Goal: Complete application form

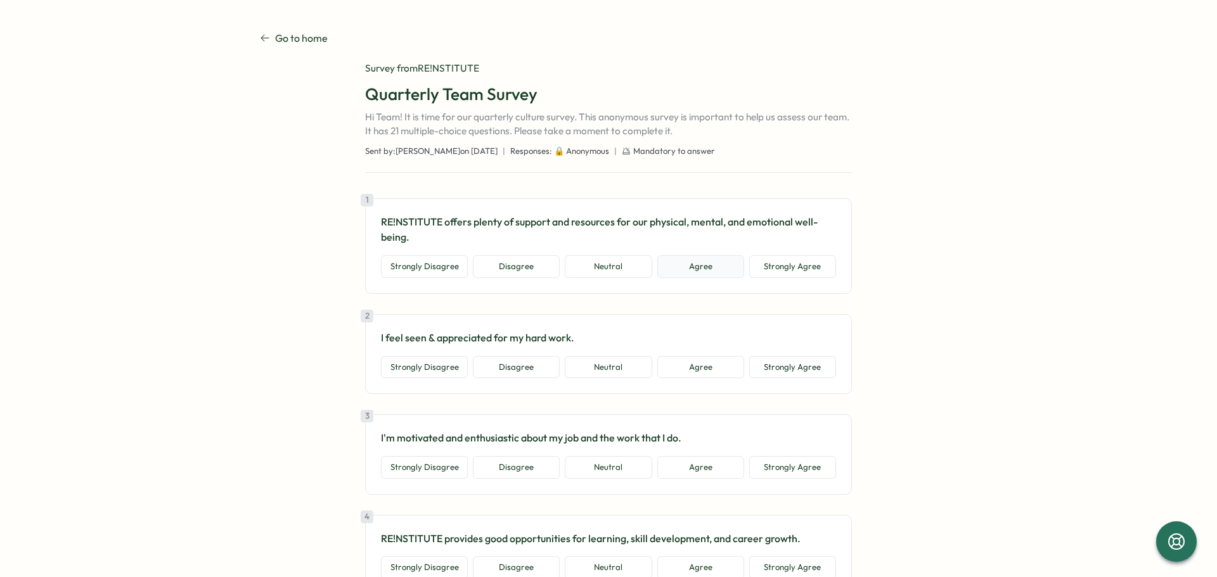
click at [694, 274] on button "Agree" at bounding box center [700, 266] width 87 height 23
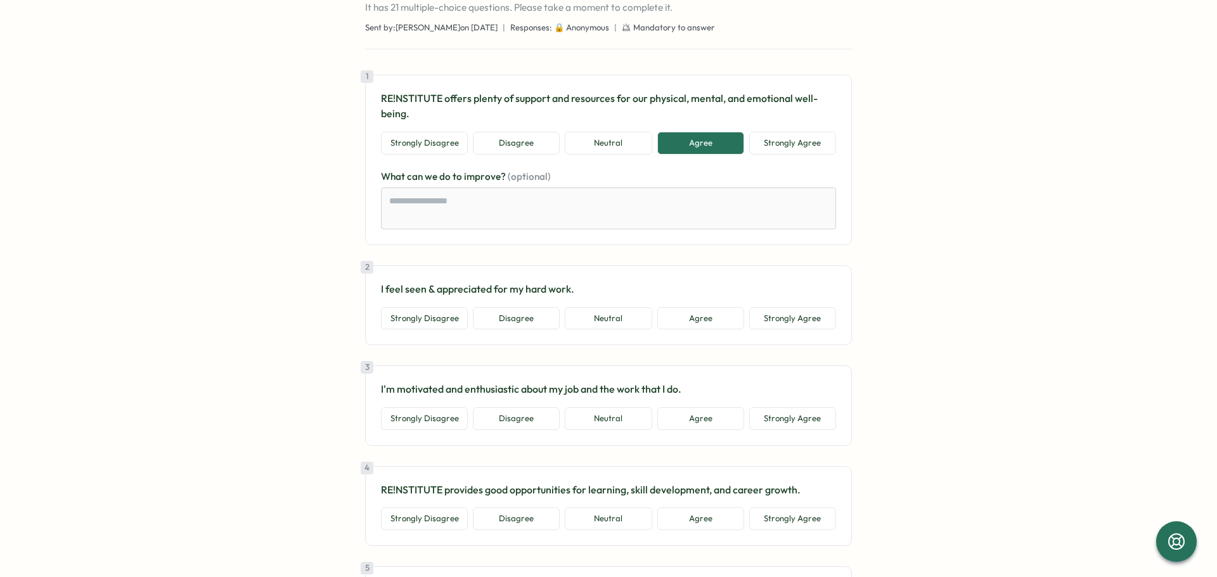
scroll to position [127, 0]
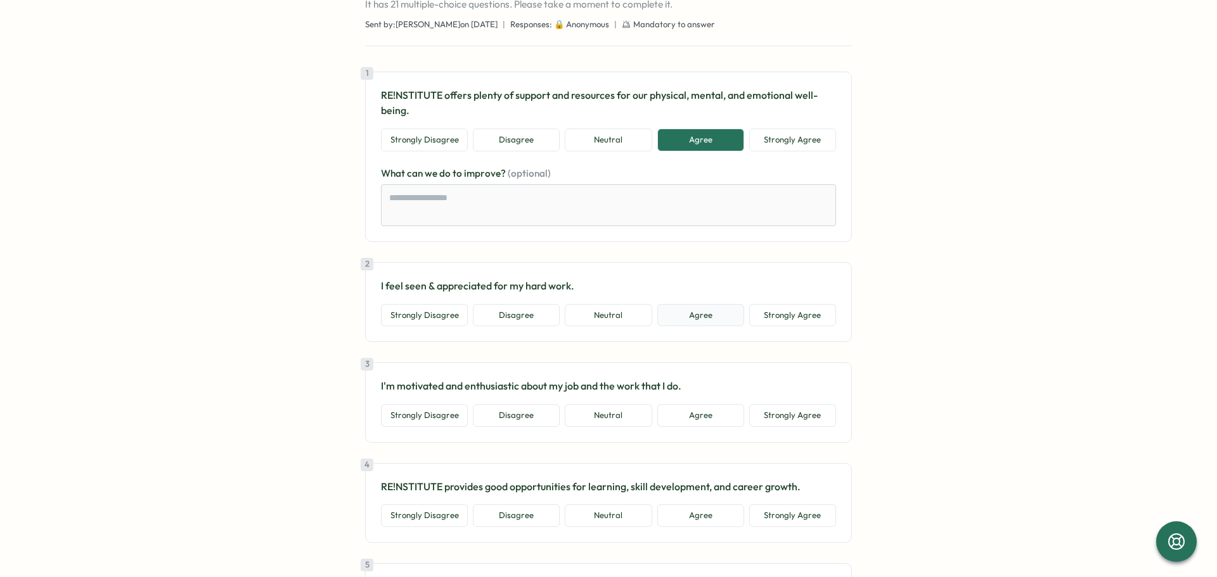
click at [696, 321] on button "Agree" at bounding box center [700, 315] width 87 height 23
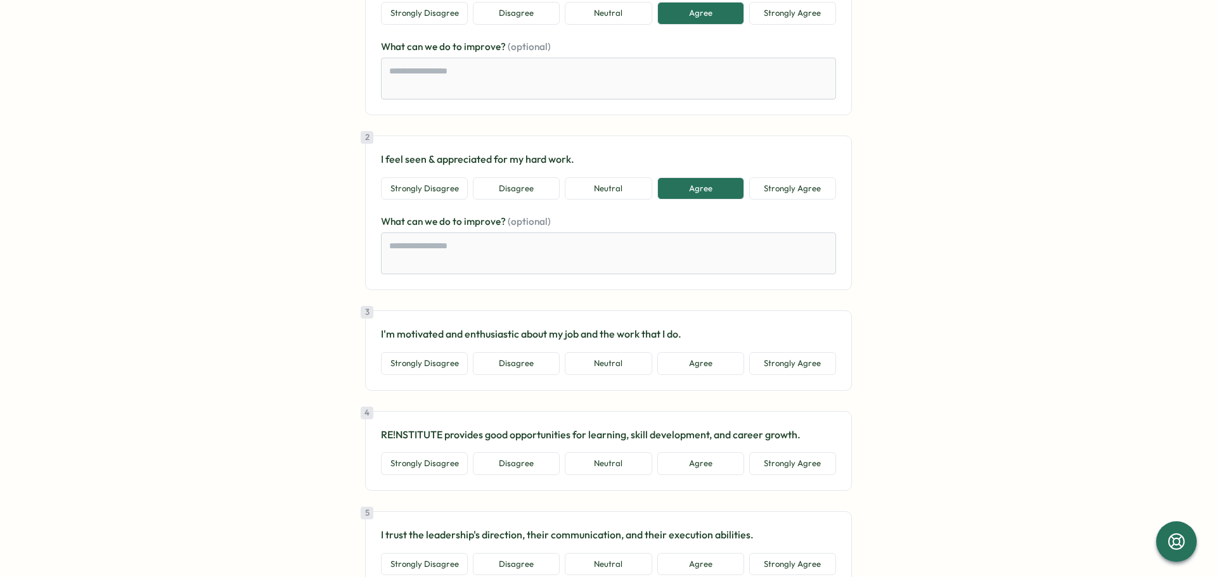
scroll to position [317, 0]
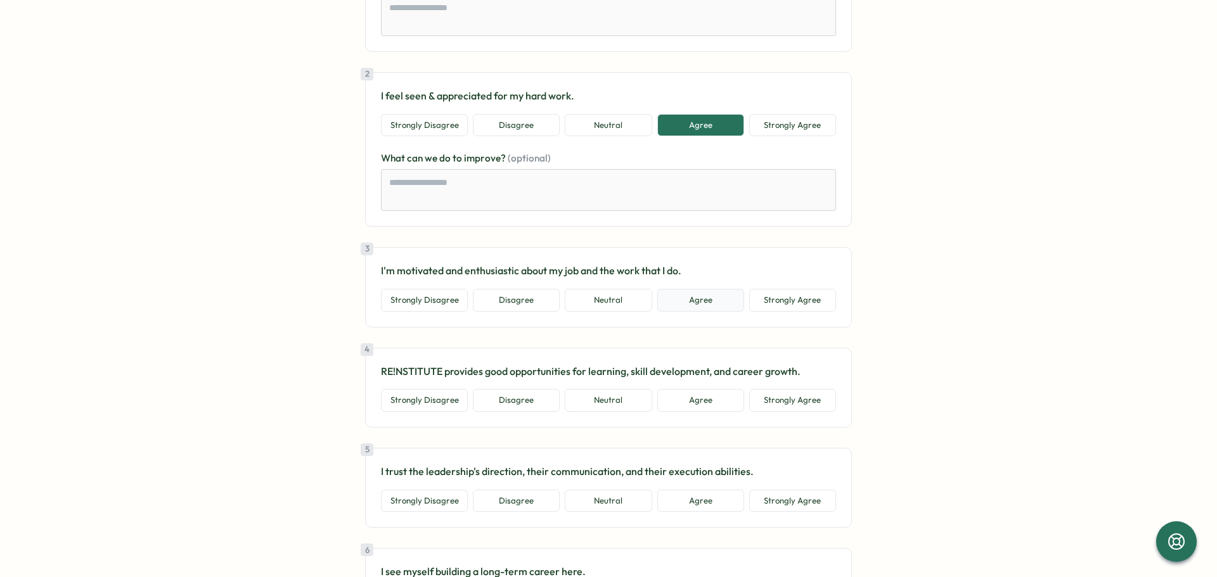
click at [713, 308] on button "Agree" at bounding box center [700, 300] width 87 height 23
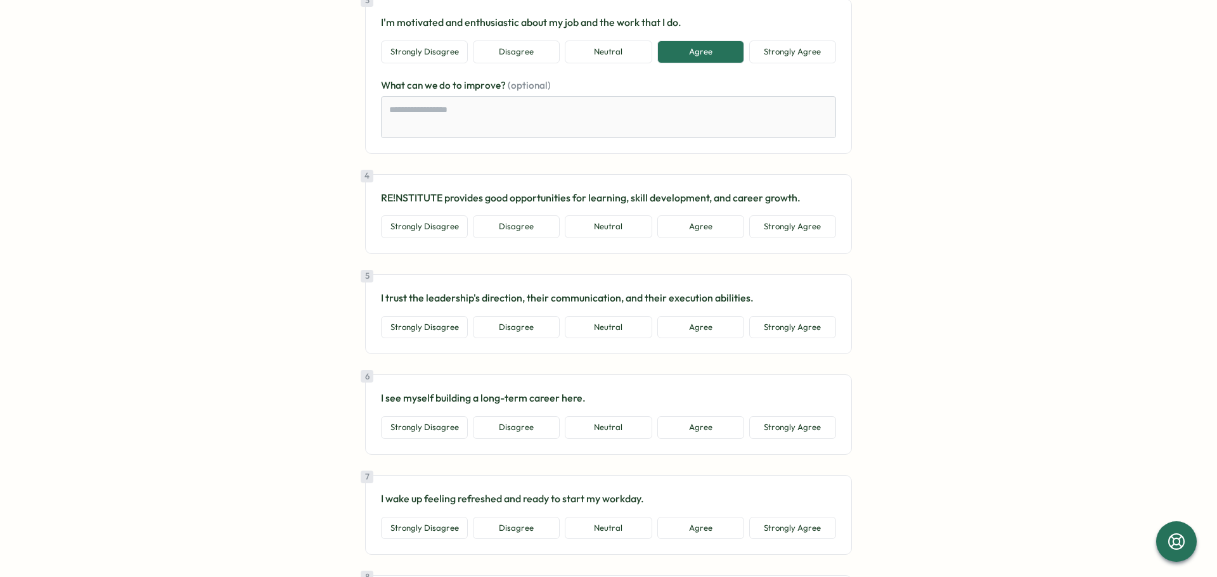
scroll to position [571, 0]
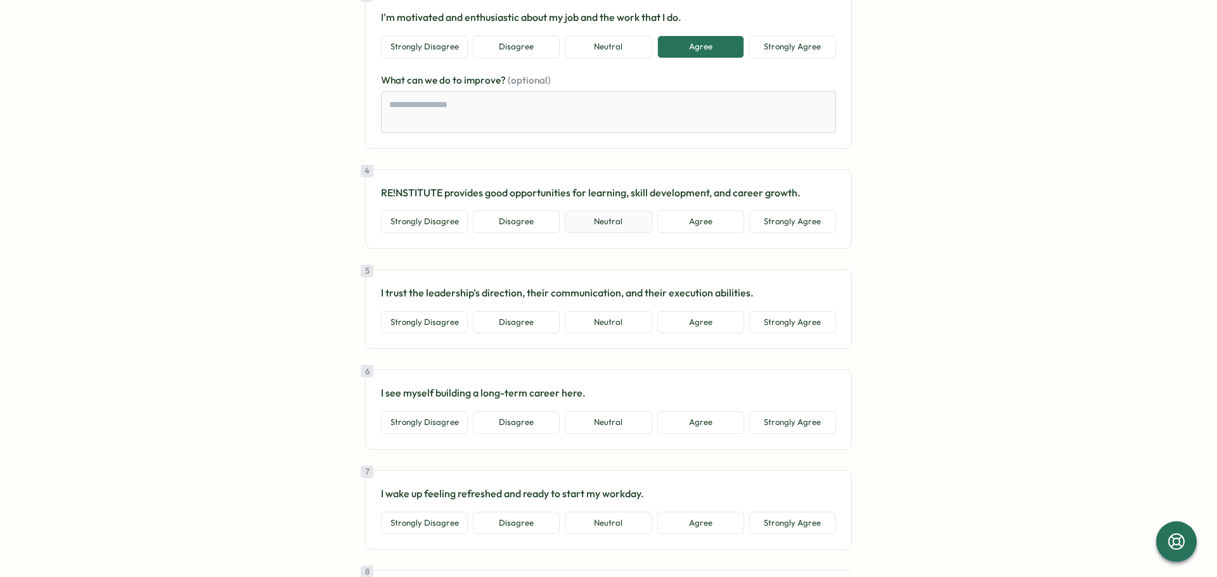
click at [642, 221] on button "Neutral" at bounding box center [608, 221] width 87 height 23
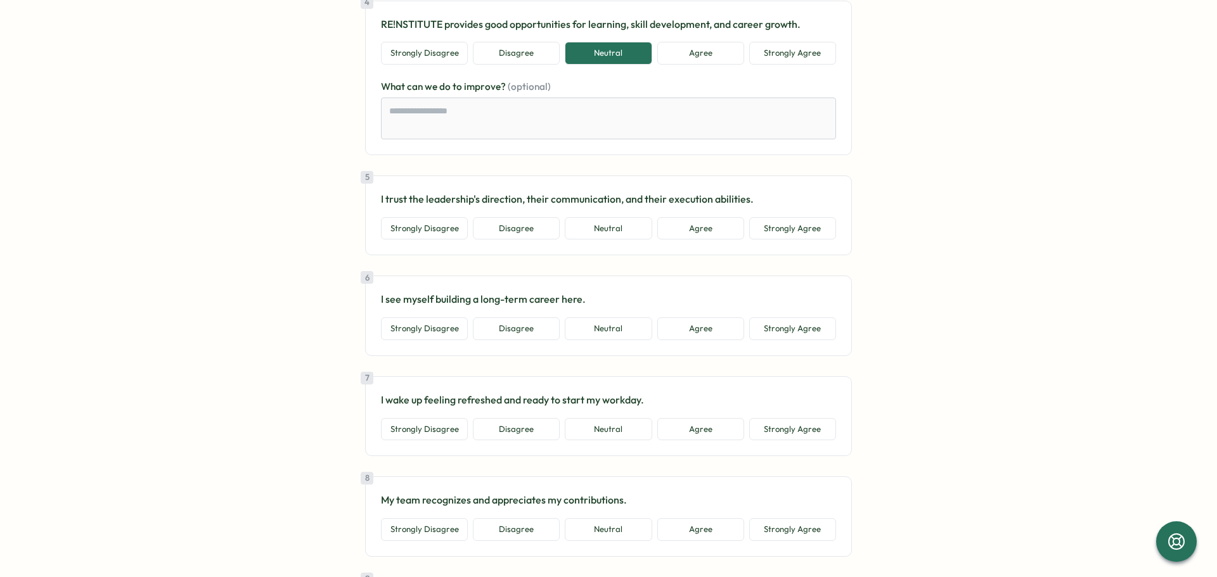
scroll to position [761, 0]
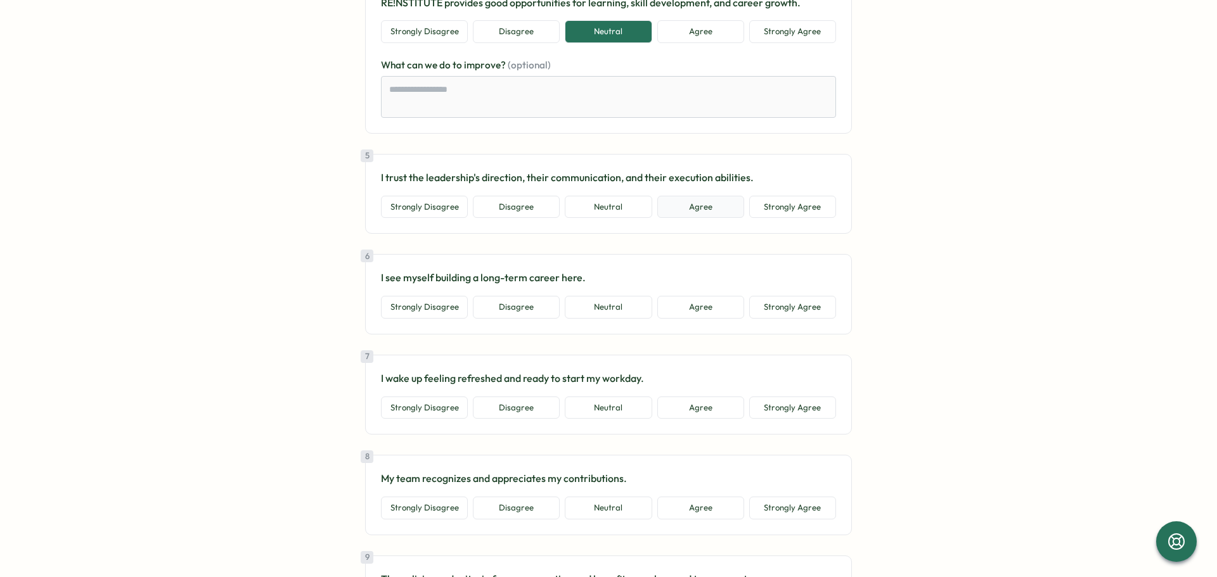
click at [694, 205] on button "Agree" at bounding box center [700, 207] width 87 height 23
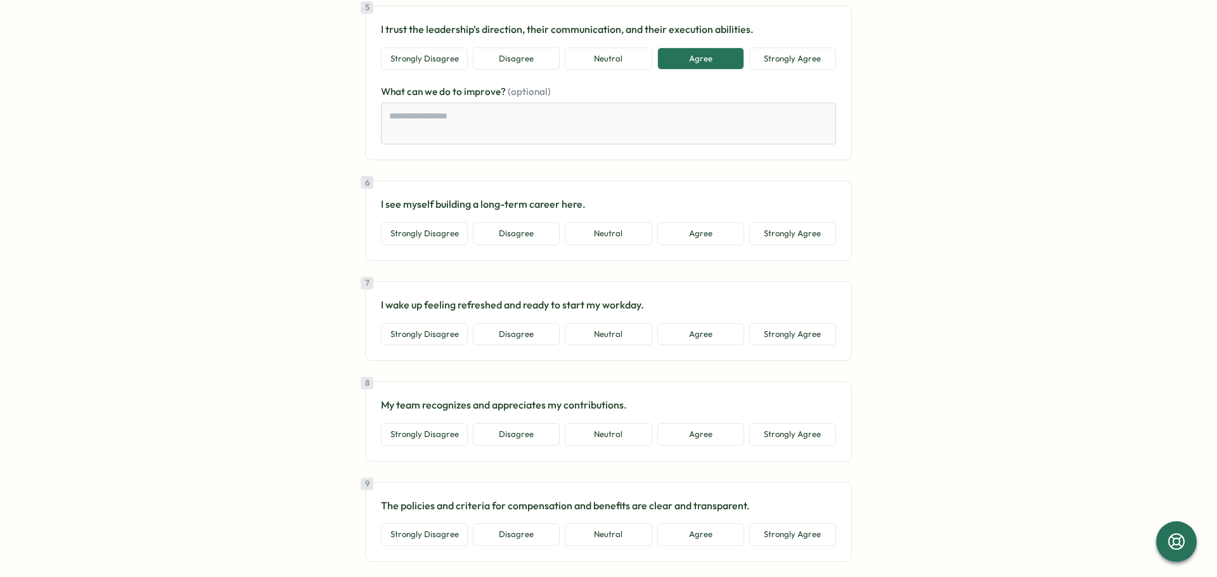
scroll to position [951, 0]
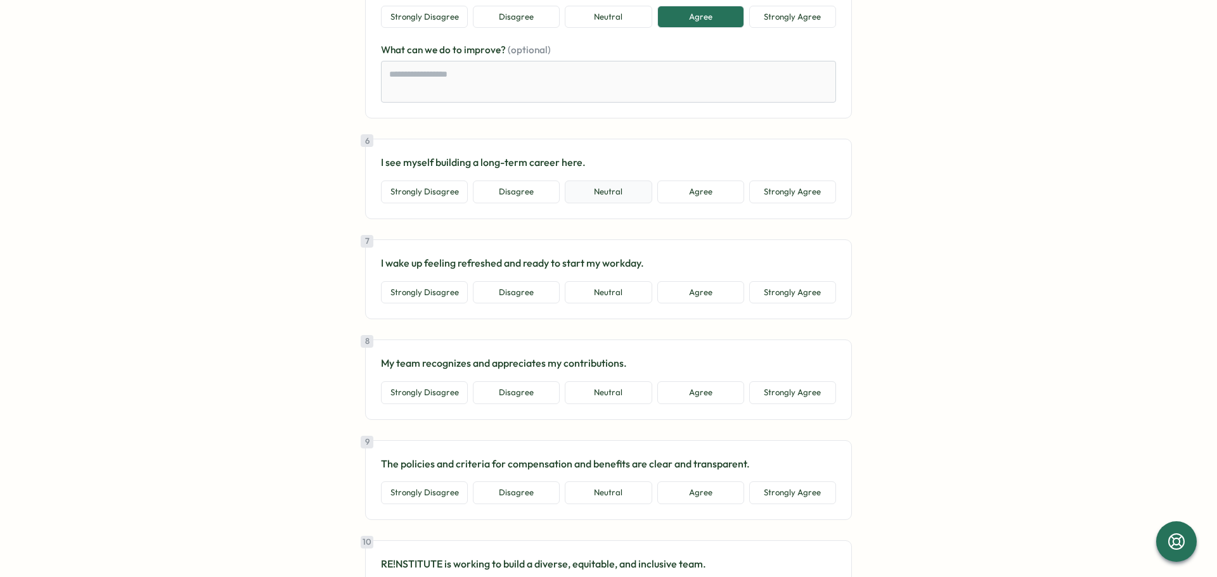
click at [628, 191] on button "Neutral" at bounding box center [608, 192] width 87 height 23
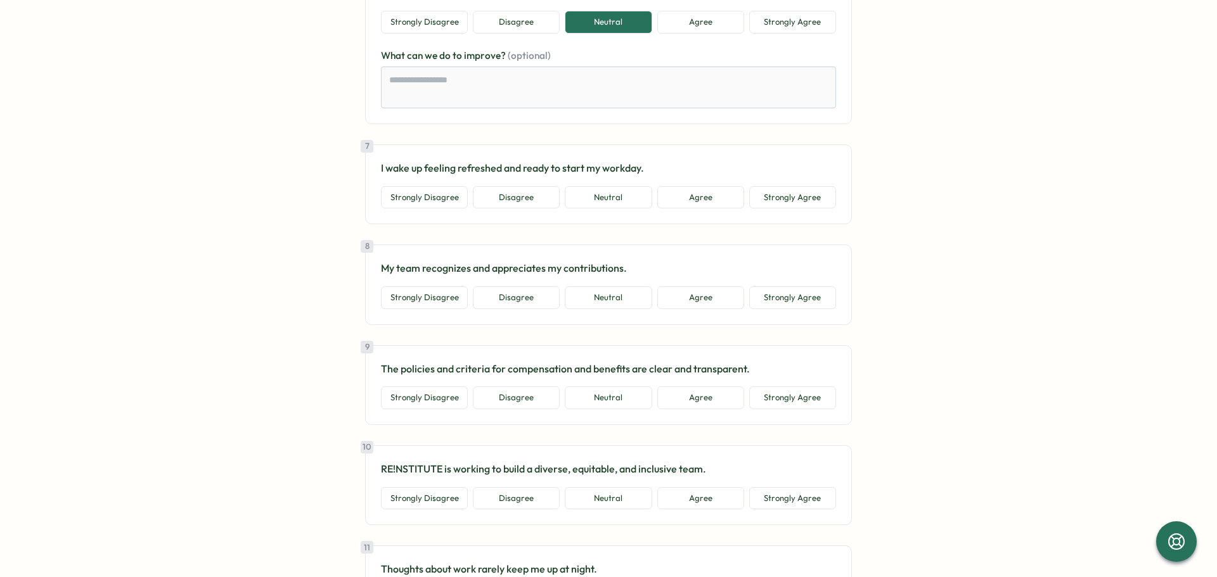
scroll to position [1141, 0]
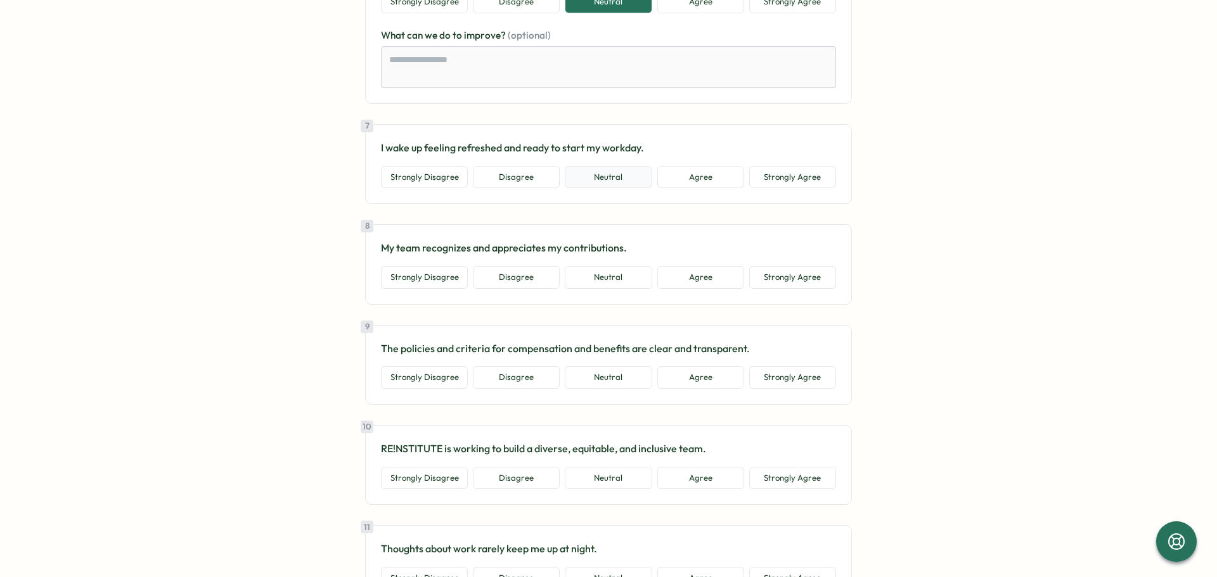
click at [605, 175] on button "Neutral" at bounding box center [608, 177] width 87 height 23
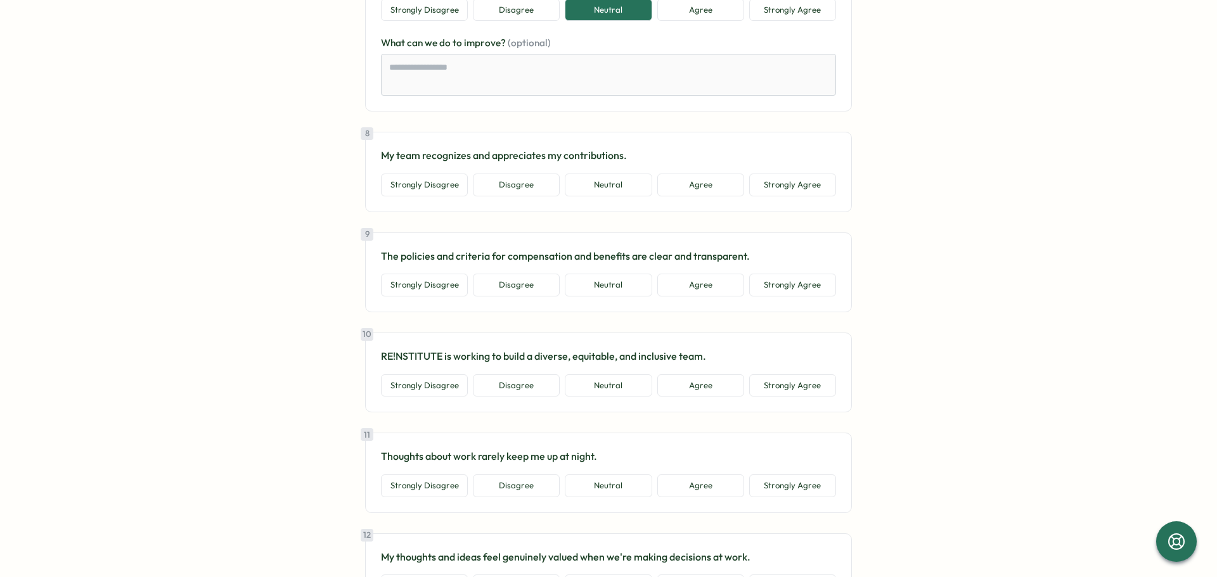
scroll to position [1331, 0]
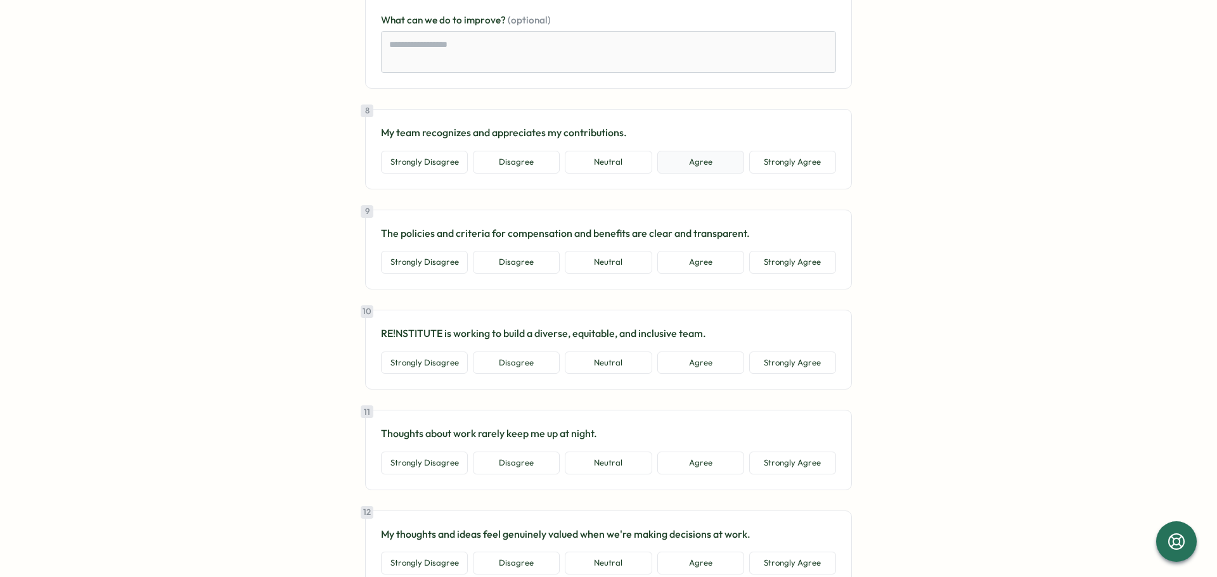
click at [703, 171] on button "Agree" at bounding box center [700, 162] width 87 height 23
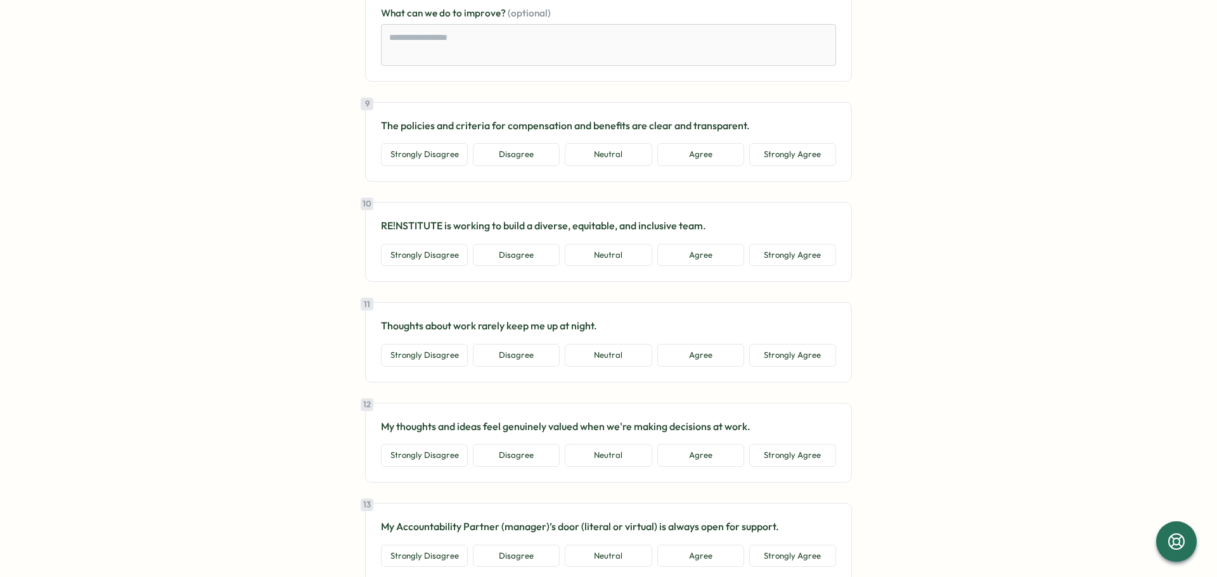
scroll to position [1521, 0]
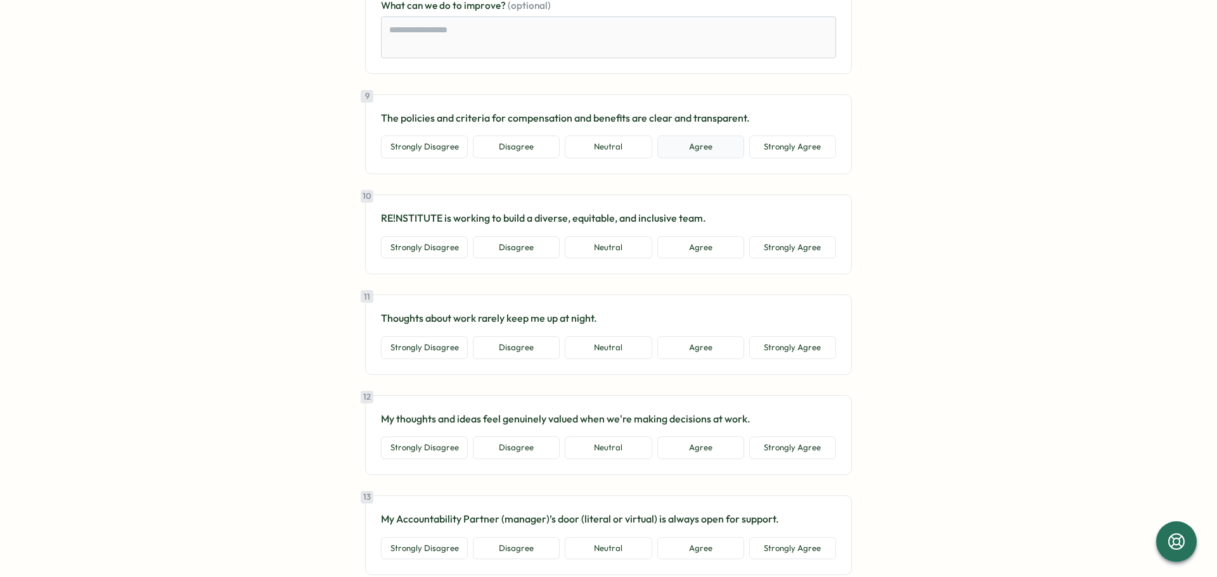
click at [695, 151] on button "Agree" at bounding box center [700, 147] width 87 height 23
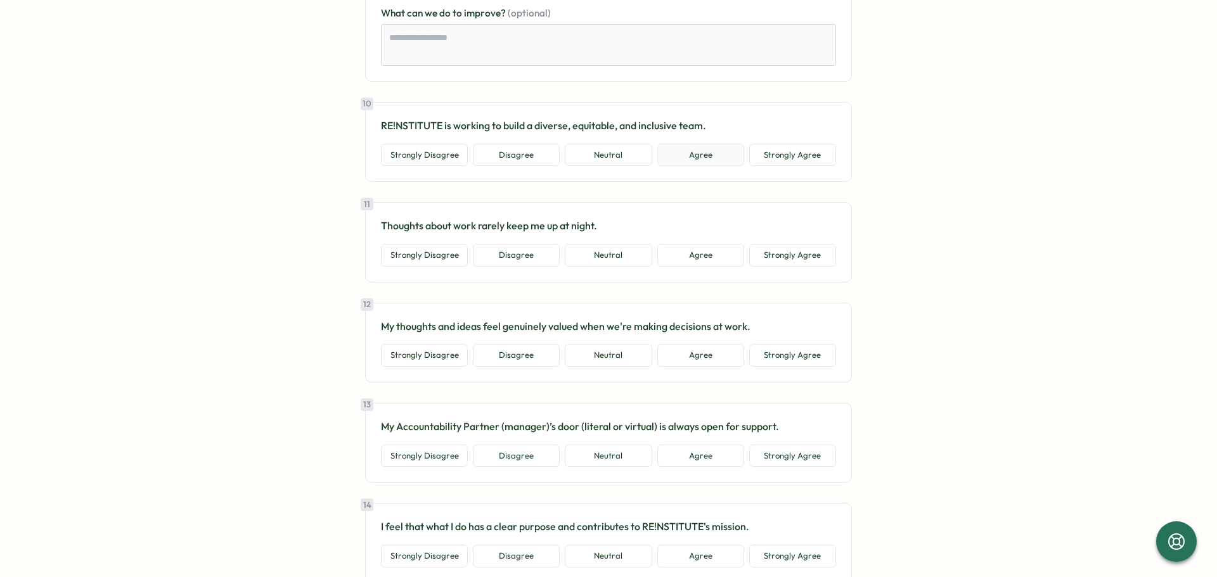
scroll to position [1712, 0]
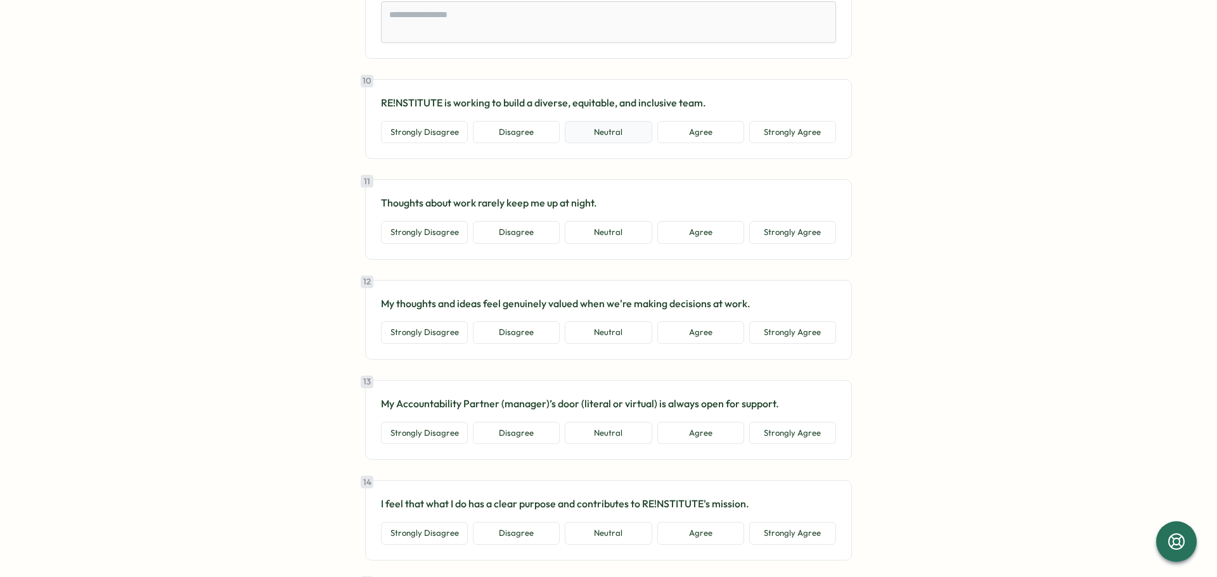
click at [614, 136] on button "Neutral" at bounding box center [608, 132] width 87 height 23
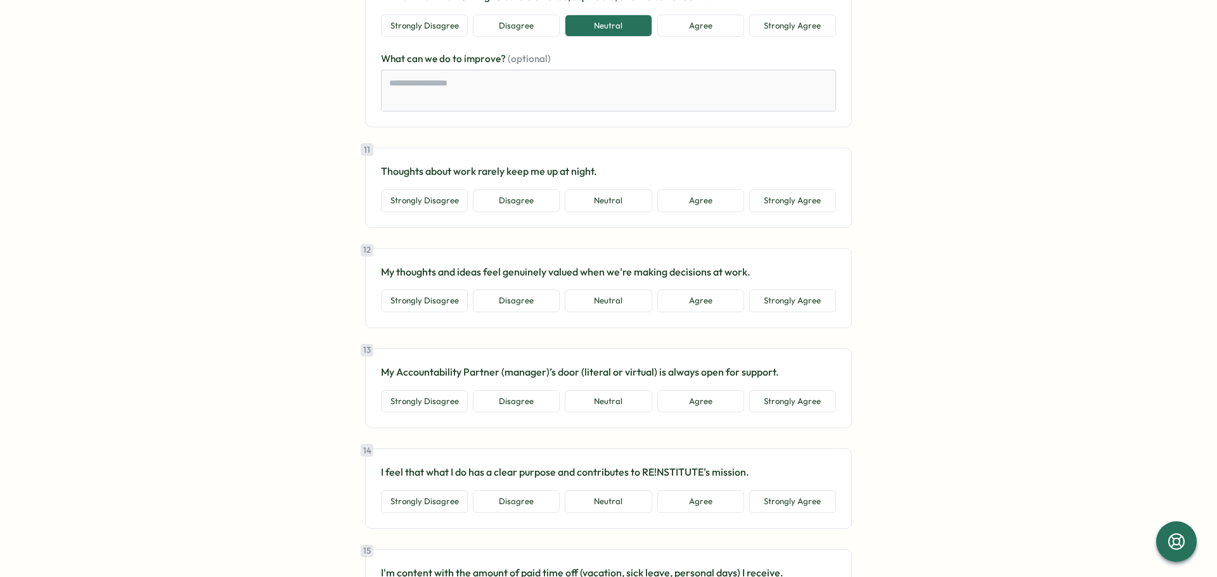
scroll to position [1838, 0]
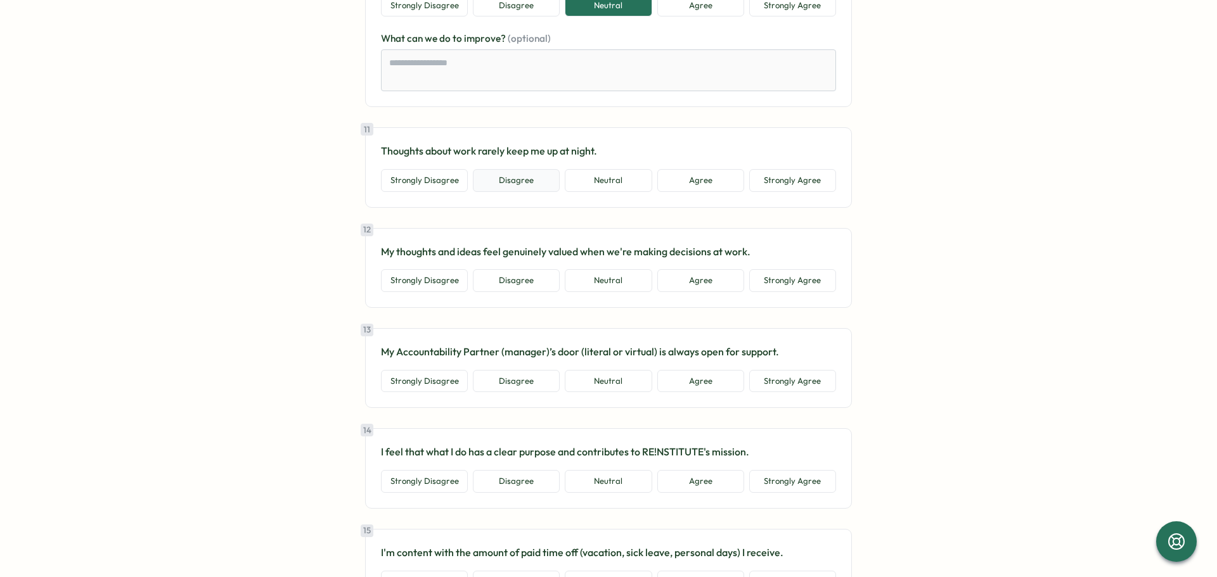
click at [523, 184] on button "Disagree" at bounding box center [516, 180] width 87 height 23
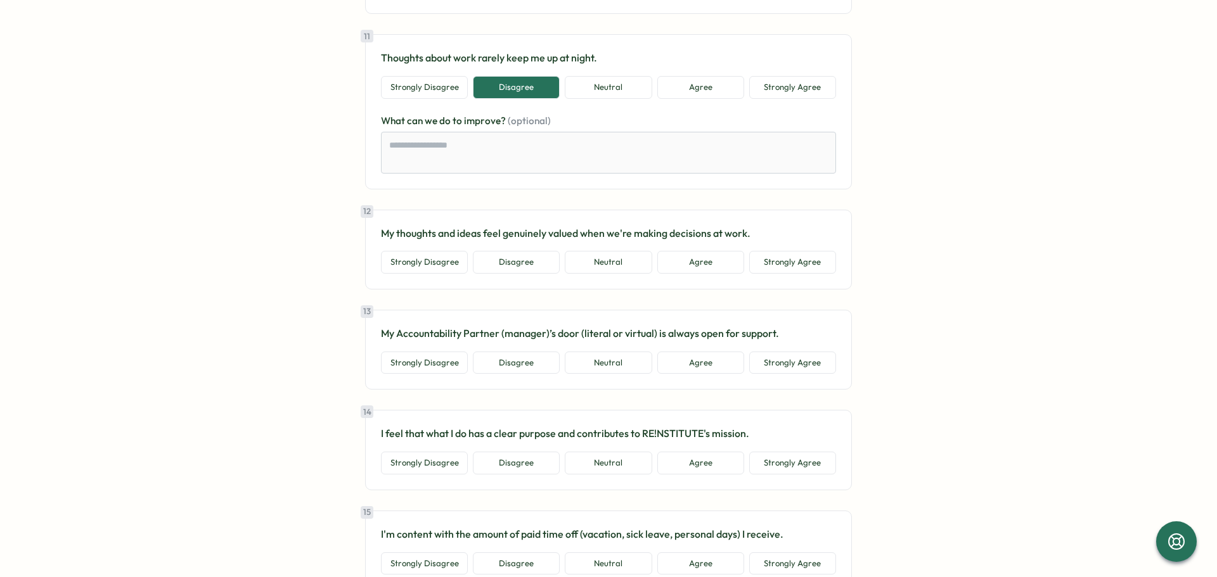
scroll to position [1965, 0]
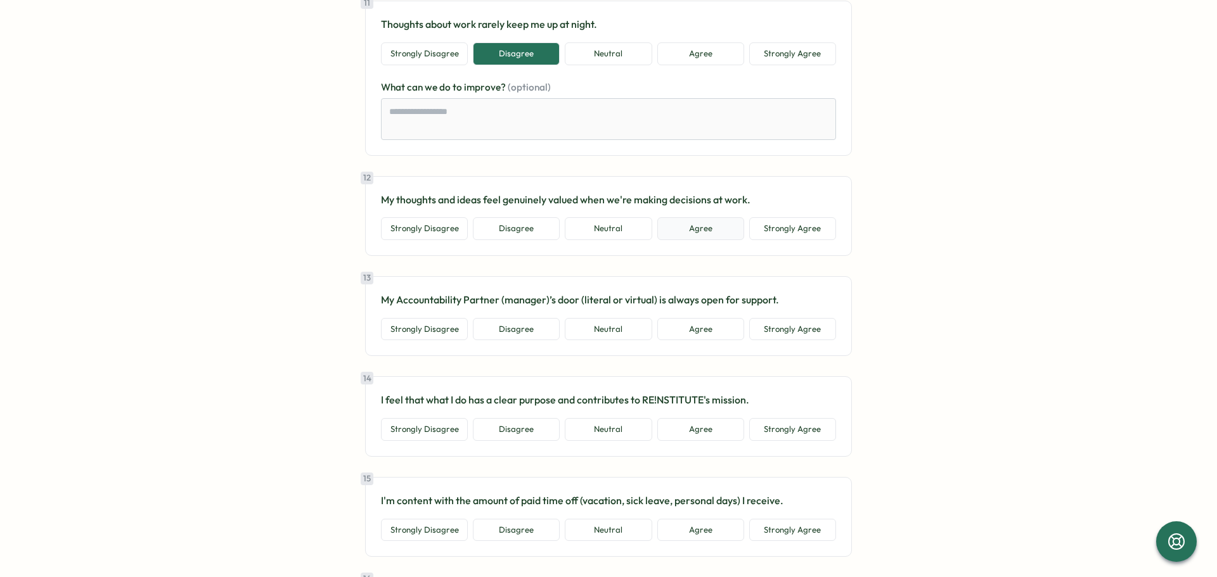
click at [701, 226] on button "Agree" at bounding box center [700, 228] width 87 height 23
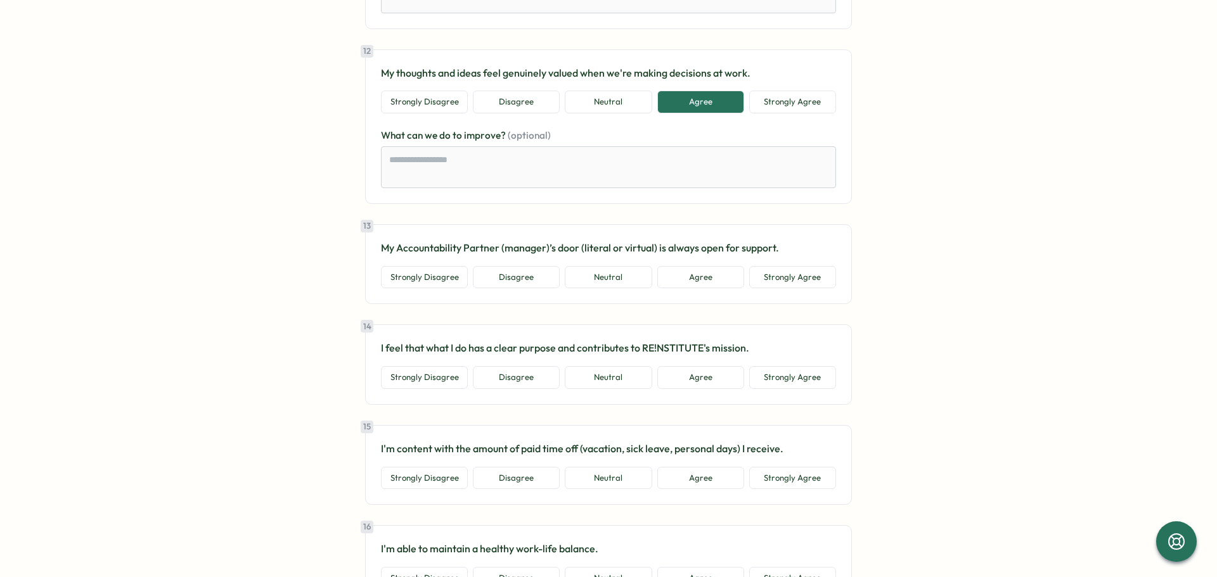
scroll to position [2155, 0]
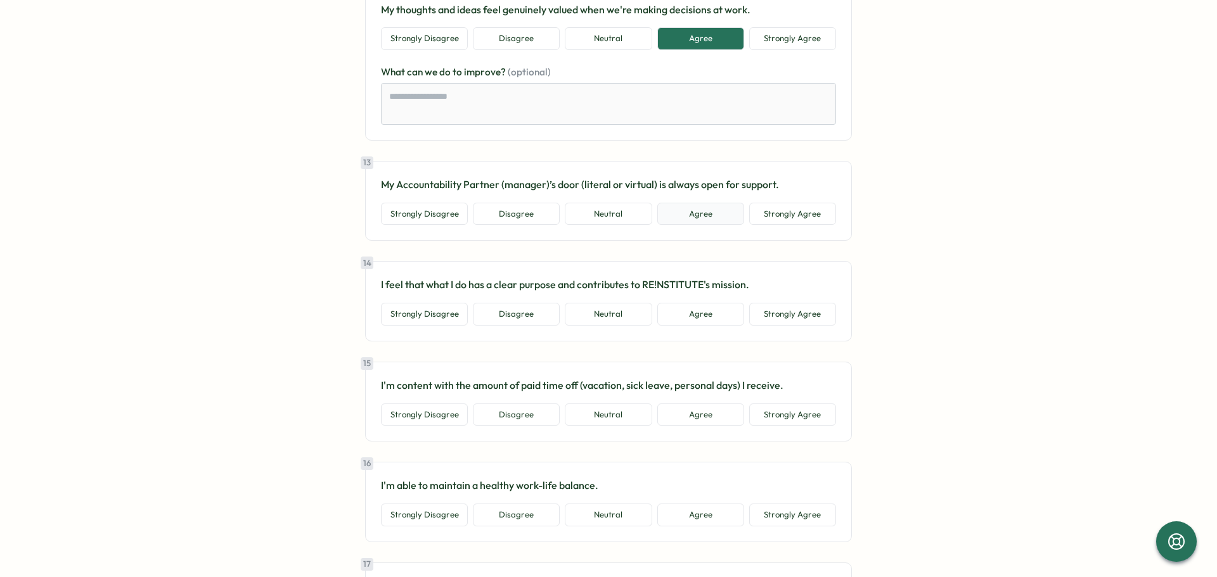
click at [710, 217] on button "Agree" at bounding box center [700, 214] width 87 height 23
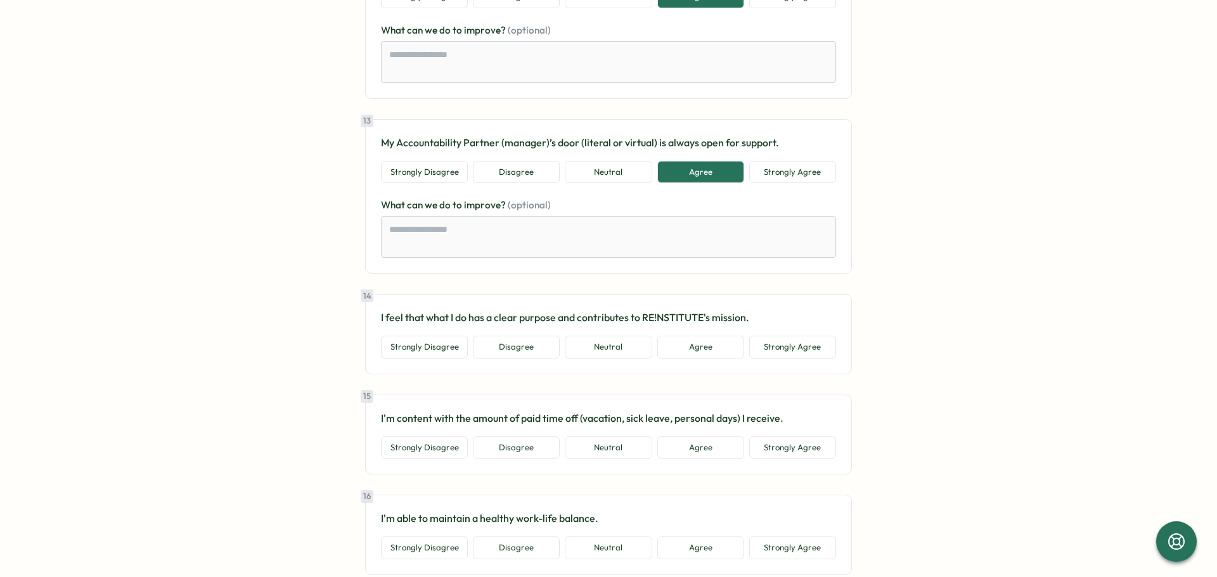
scroll to position [2219, 0]
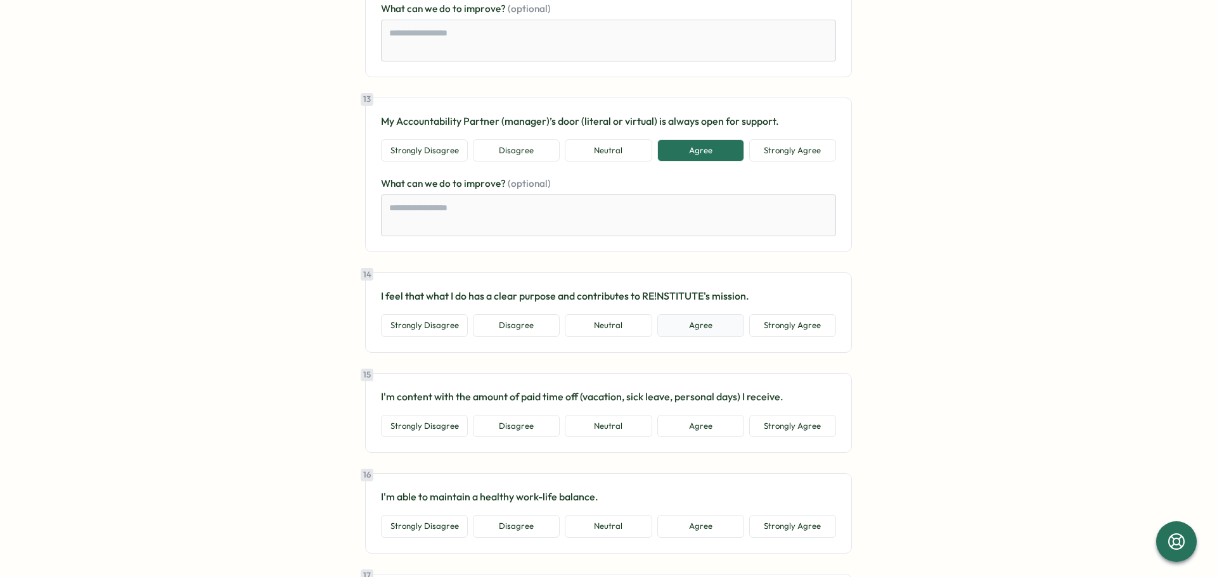
click at [701, 325] on button "Agree" at bounding box center [700, 325] width 87 height 23
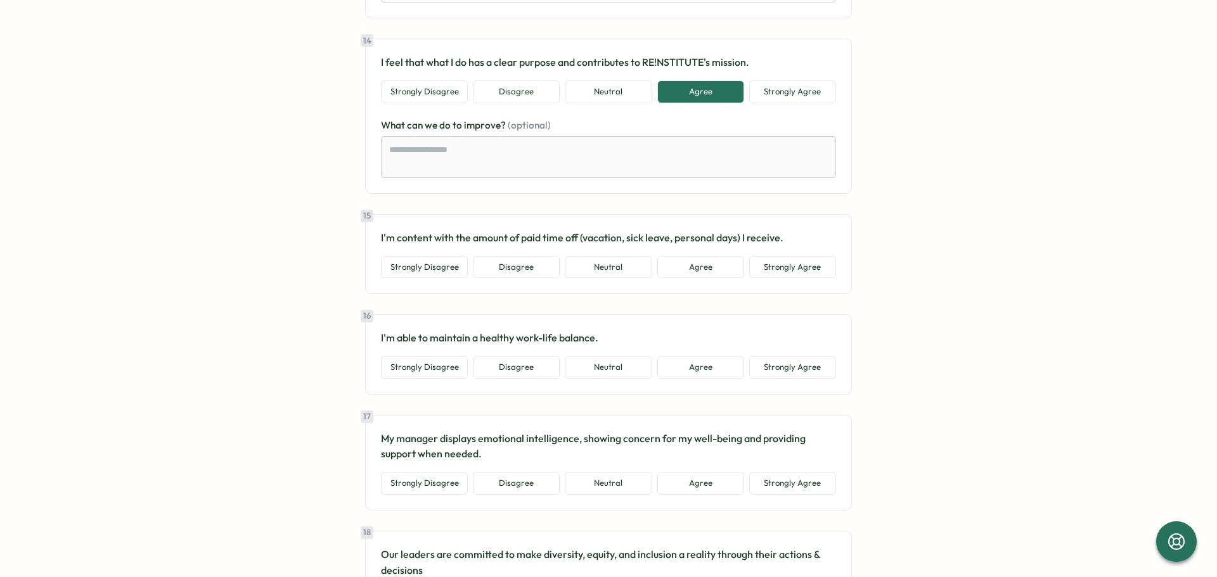
scroll to position [2472, 0]
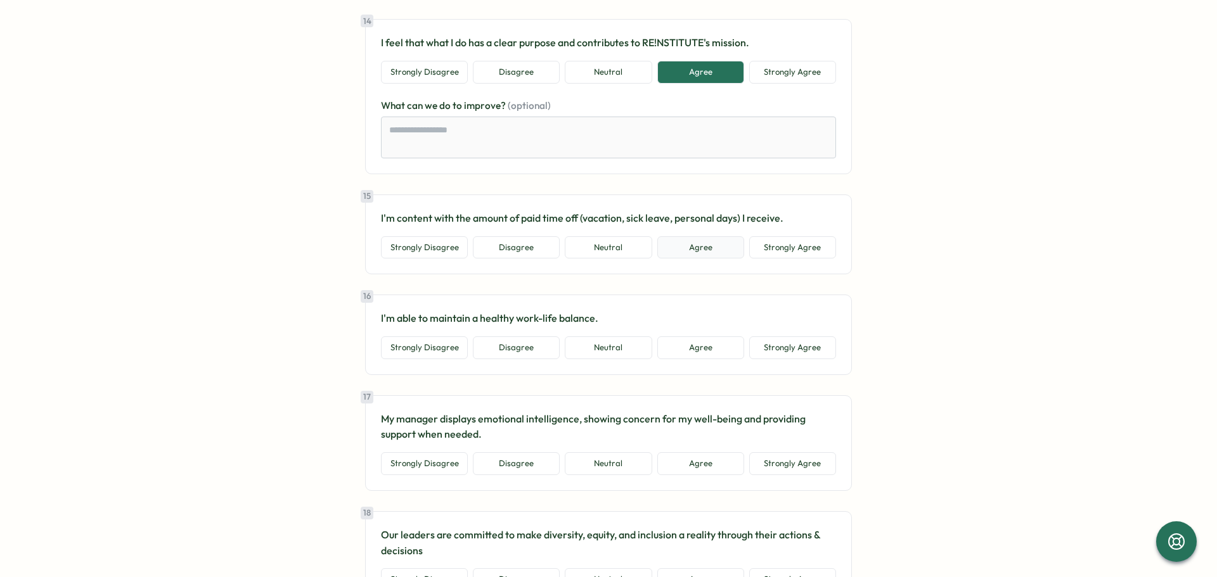
click at [699, 244] on button "Agree" at bounding box center [700, 247] width 87 height 23
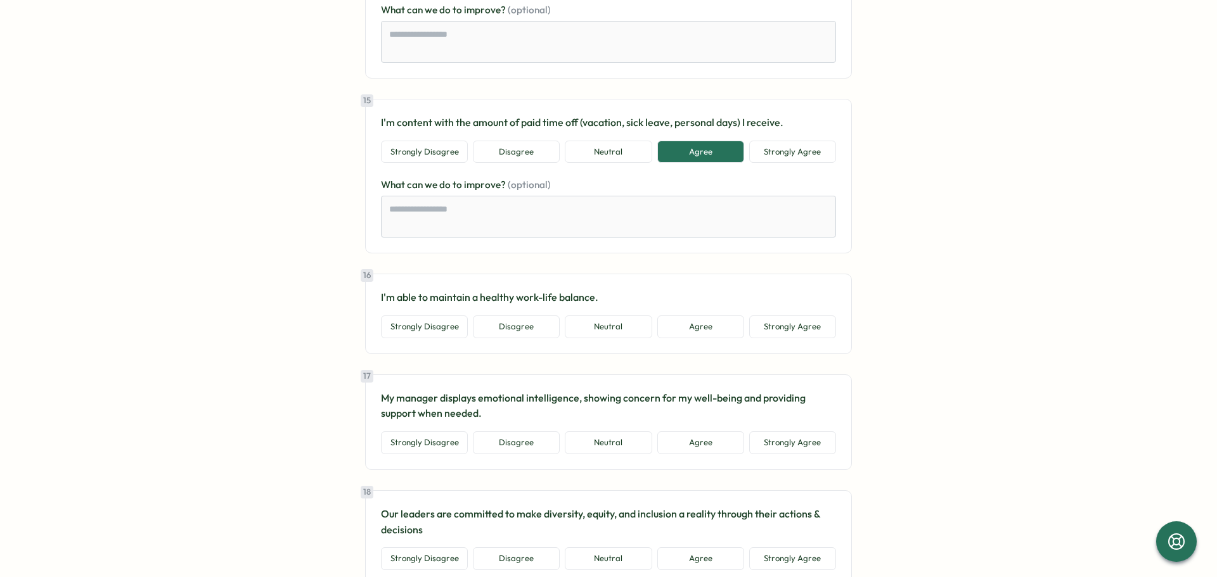
scroll to position [2599, 0]
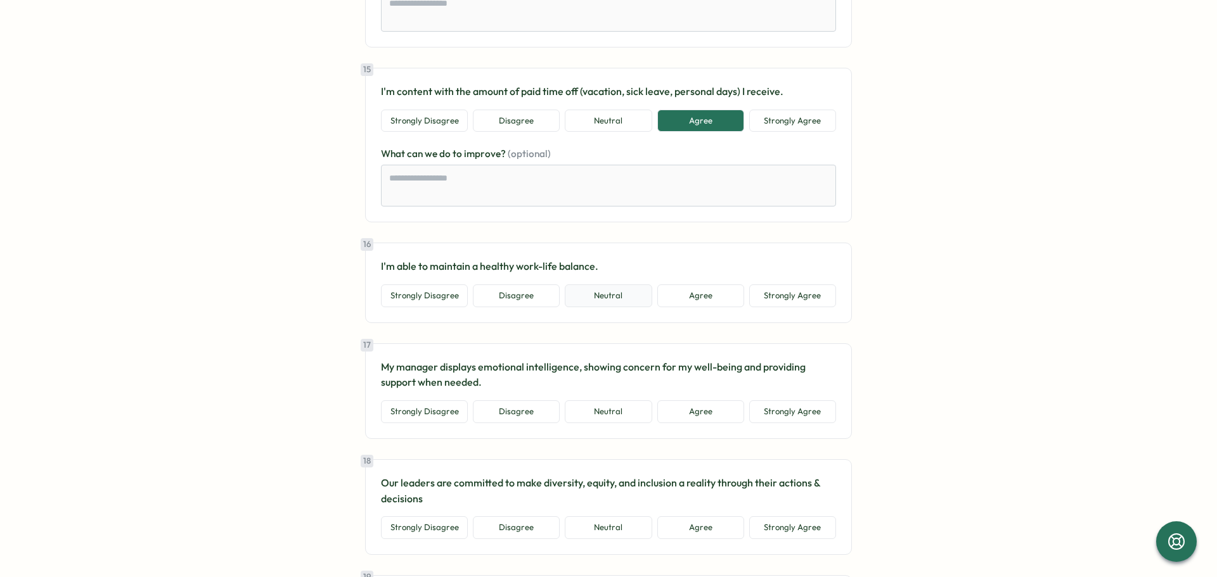
click at [600, 292] on button "Neutral" at bounding box center [608, 296] width 87 height 23
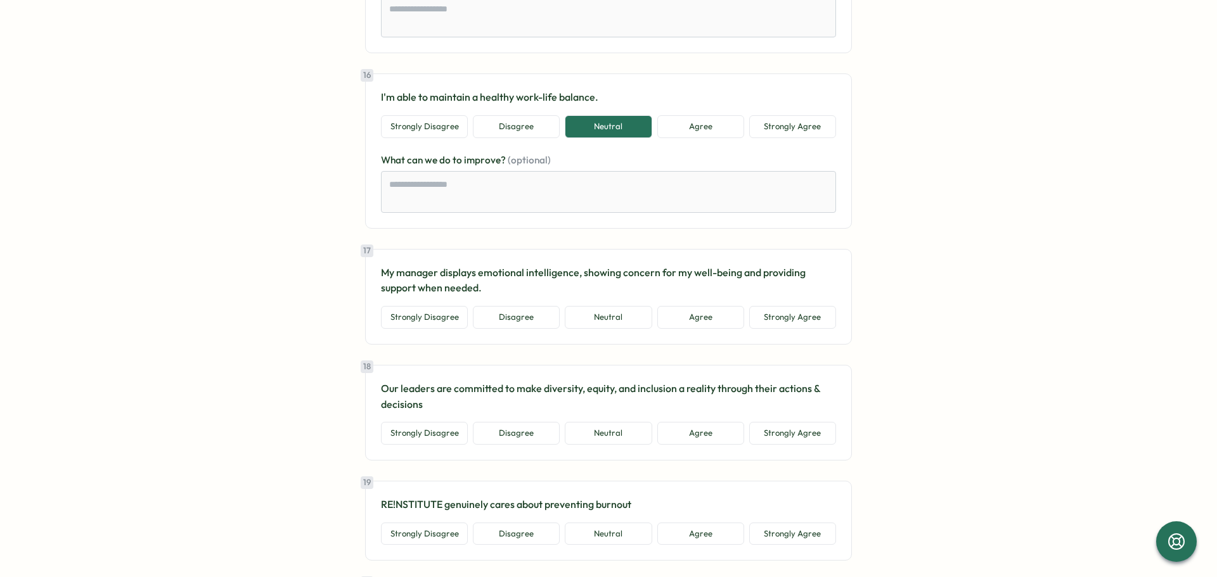
scroll to position [2789, 0]
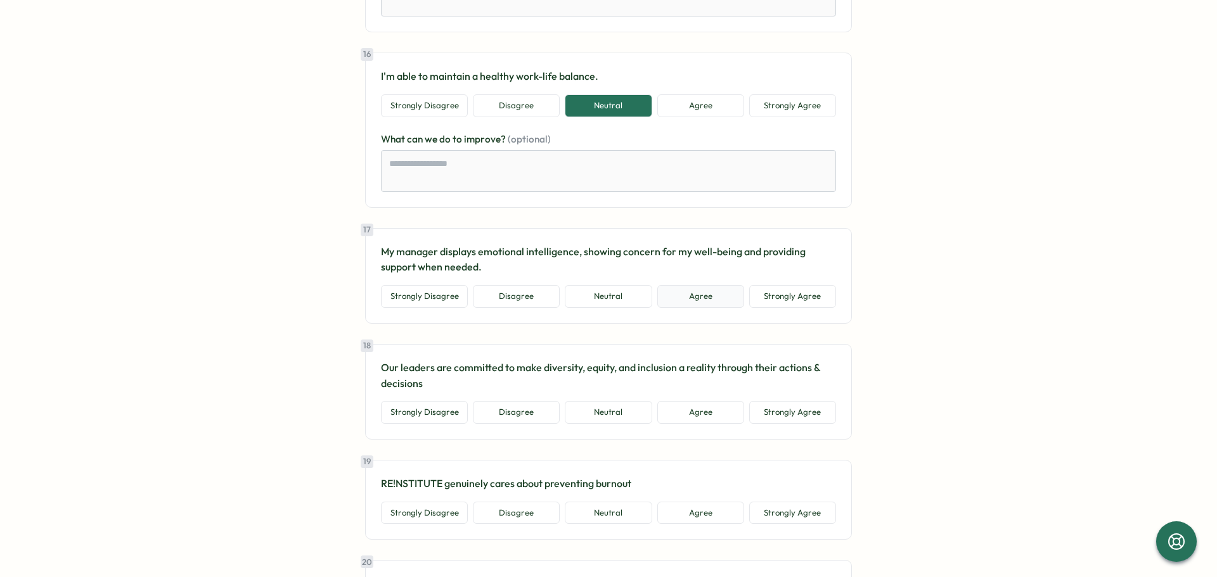
click at [687, 285] on button "Agree" at bounding box center [700, 296] width 87 height 23
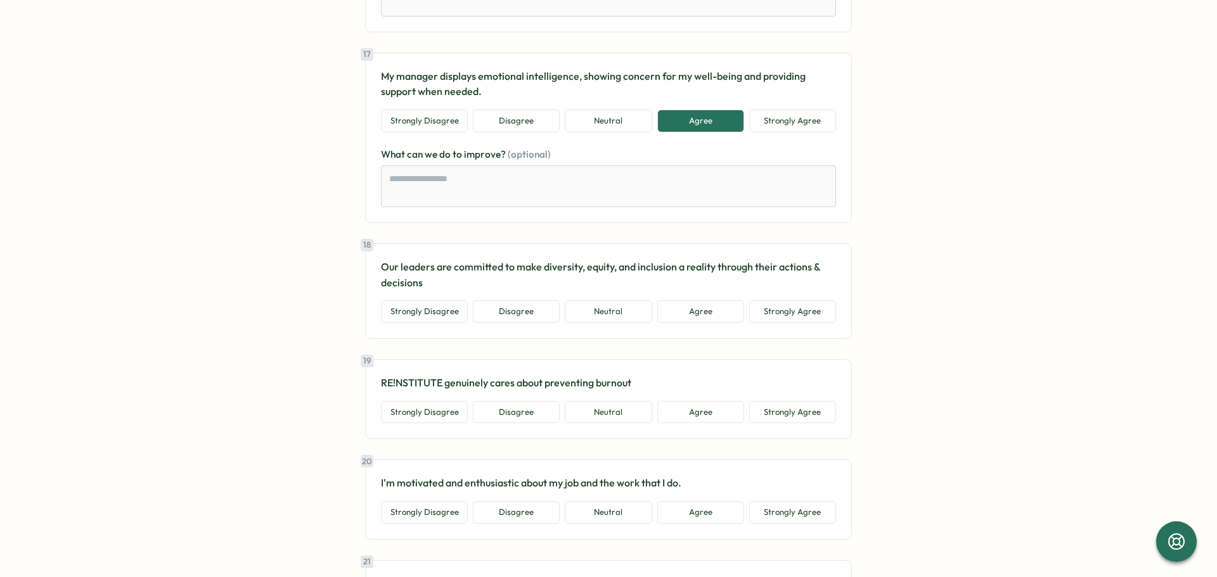
scroll to position [2979, 0]
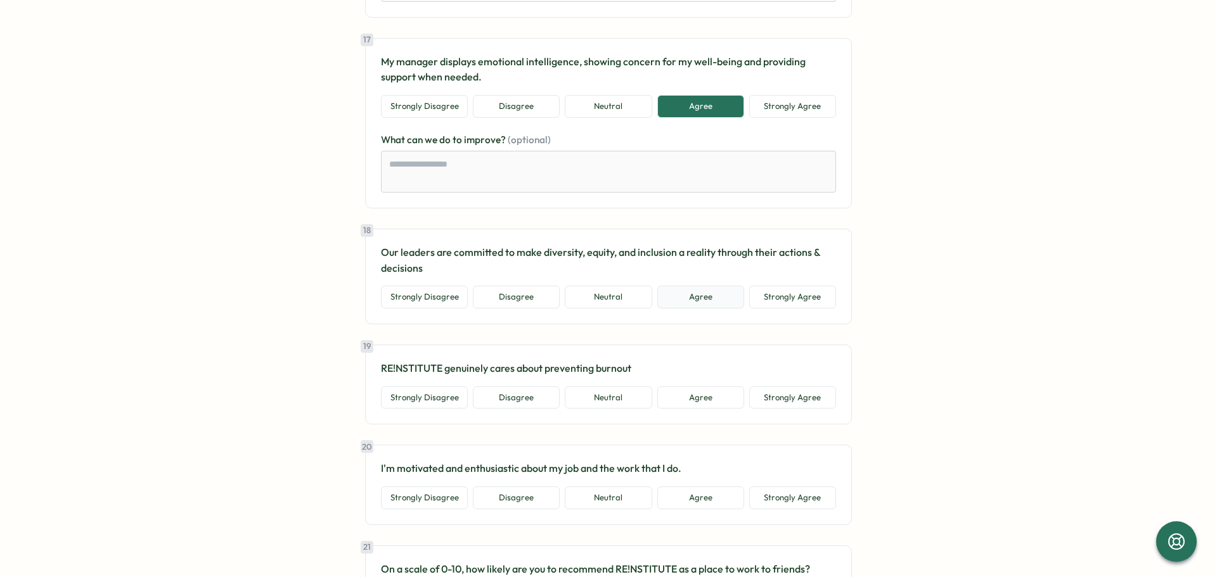
click at [683, 293] on button "Agree" at bounding box center [700, 297] width 87 height 23
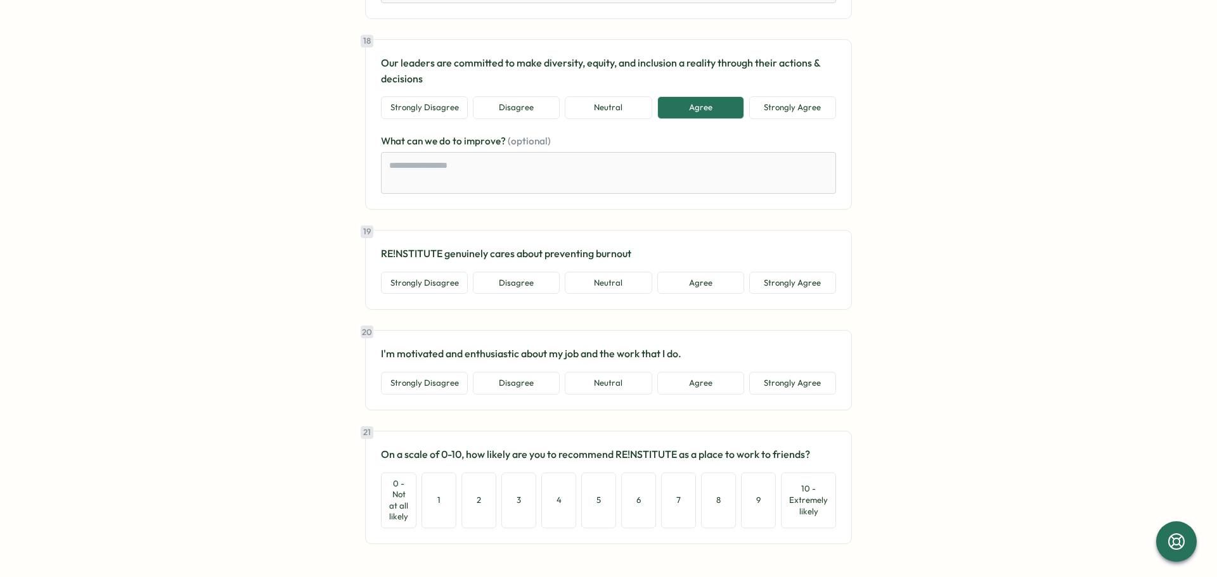
scroll to position [3170, 0]
click at [677, 497] on button "7" at bounding box center [678, 500] width 35 height 56
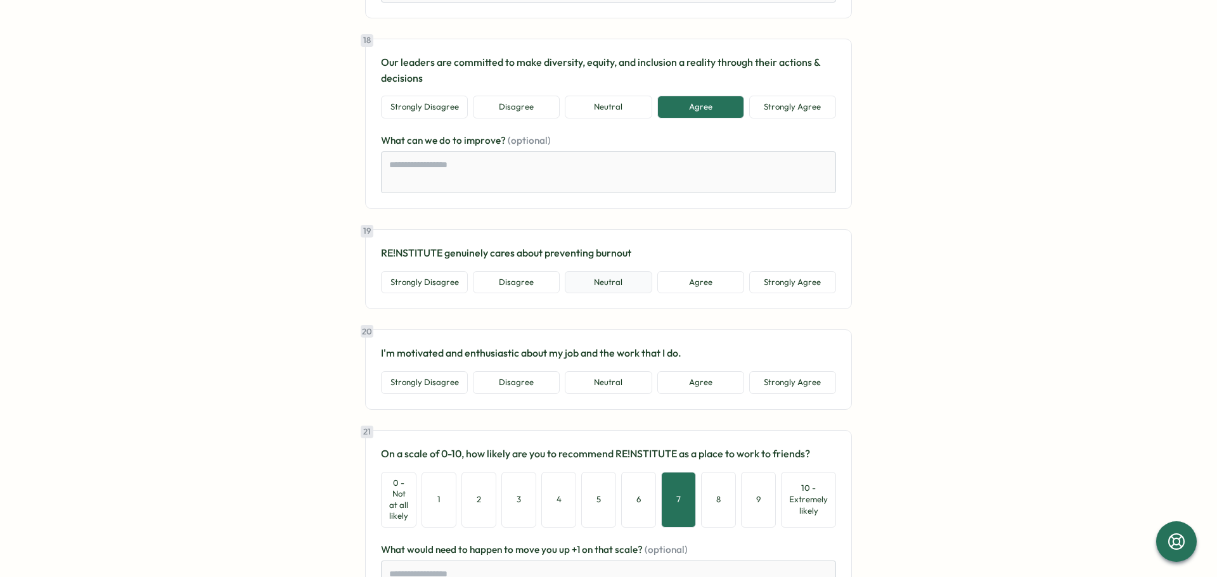
click at [621, 276] on button "Neutral" at bounding box center [608, 282] width 87 height 23
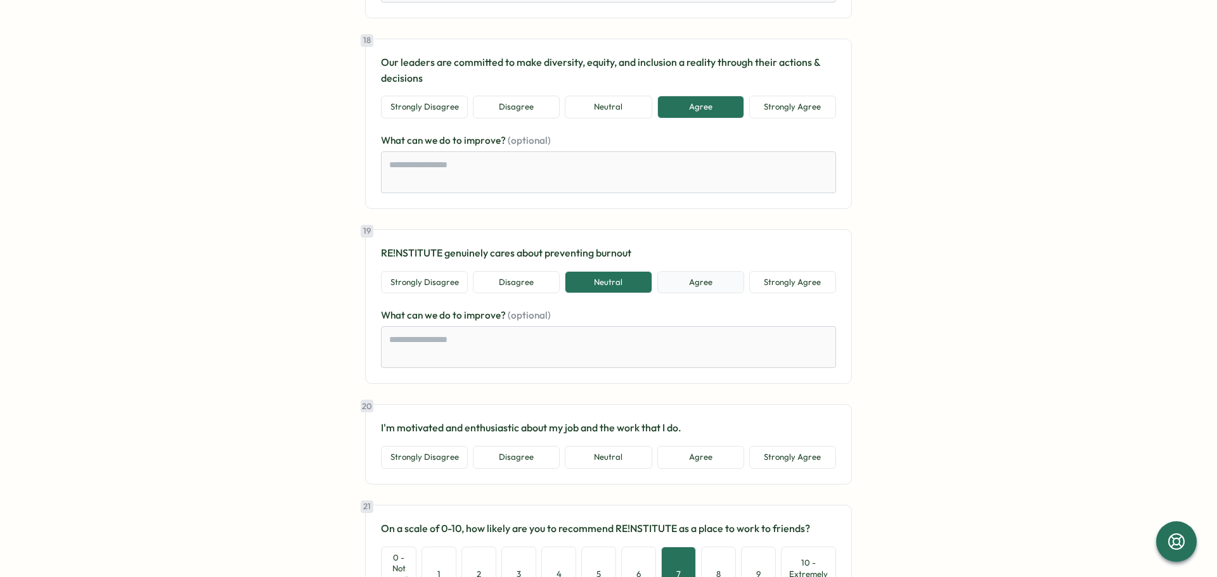
click at [677, 285] on button "Agree" at bounding box center [700, 282] width 87 height 23
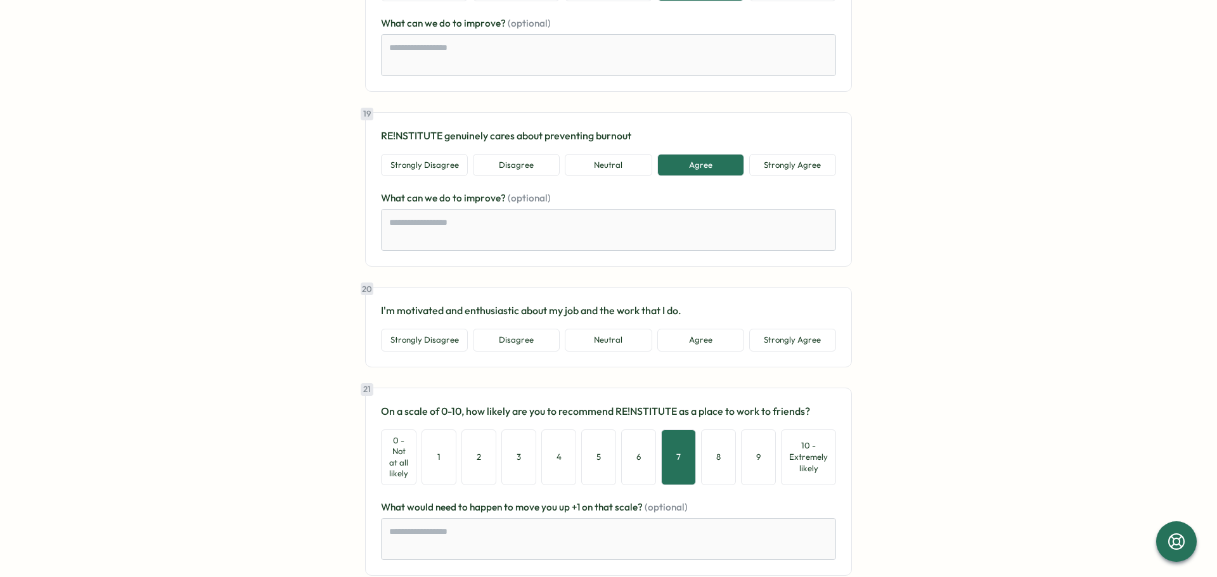
scroll to position [3296, 0]
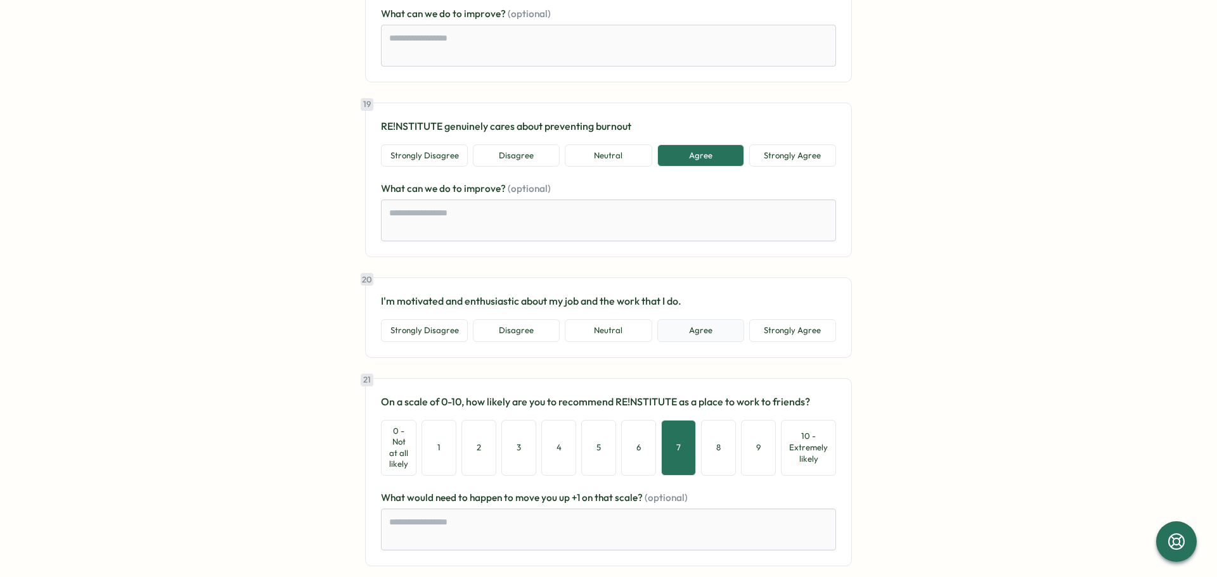
click at [688, 332] on button "Agree" at bounding box center [700, 330] width 87 height 23
type textarea "*"
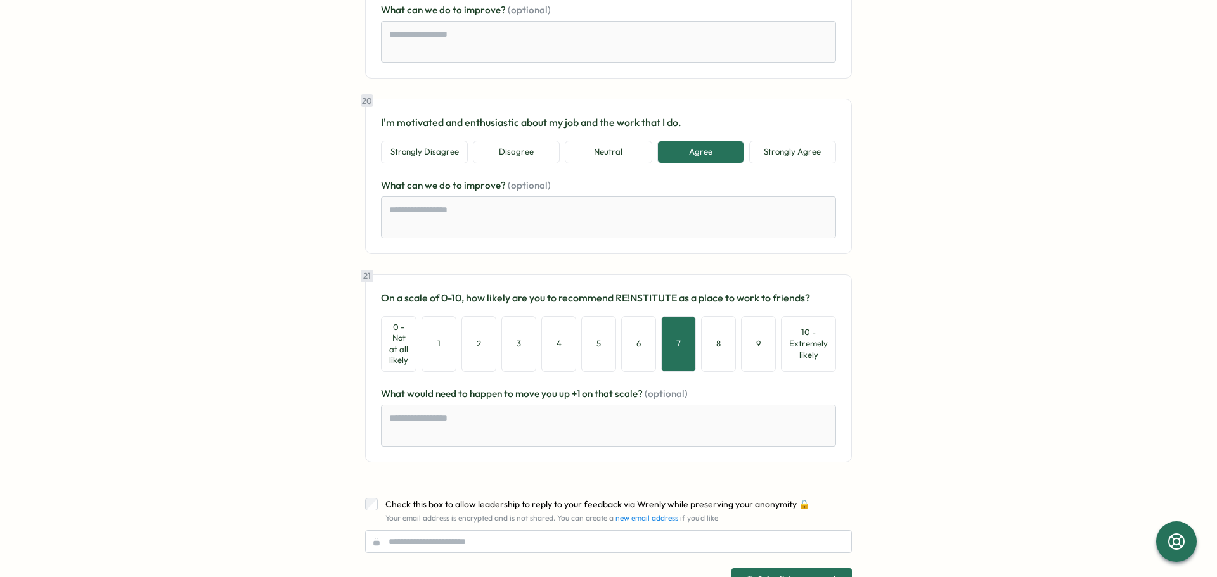
scroll to position [3520, 0]
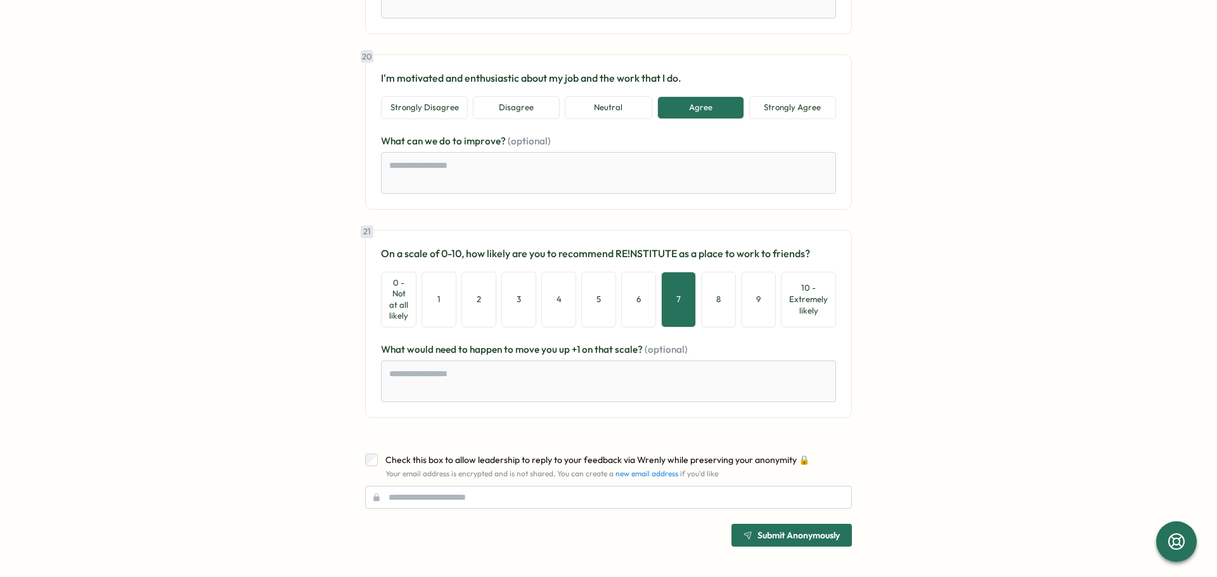
click at [784, 529] on span "Submit Anonymously" at bounding box center [792, 536] width 96 height 22
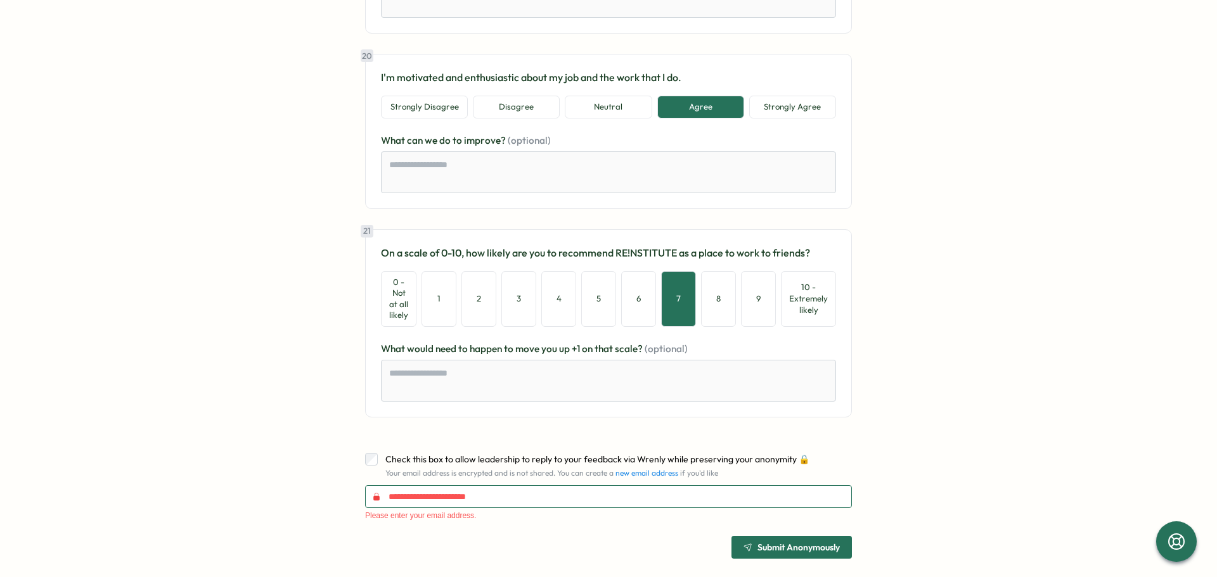
click at [614, 498] on input "text" at bounding box center [608, 497] width 487 height 23
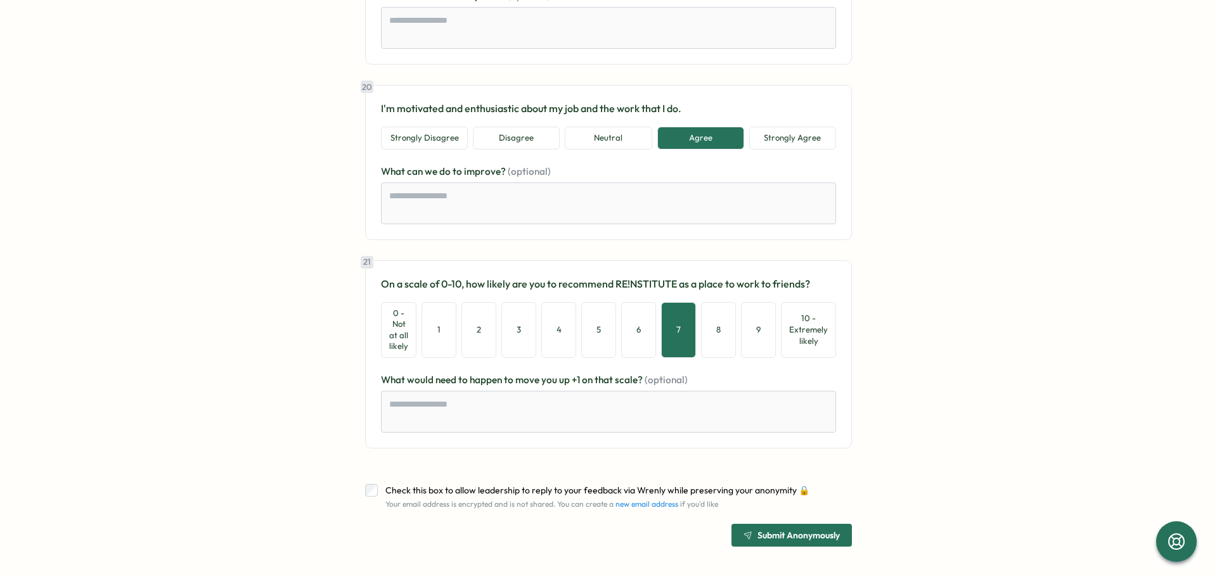
click at [793, 531] on span "Submit Anonymously" at bounding box center [799, 535] width 82 height 9
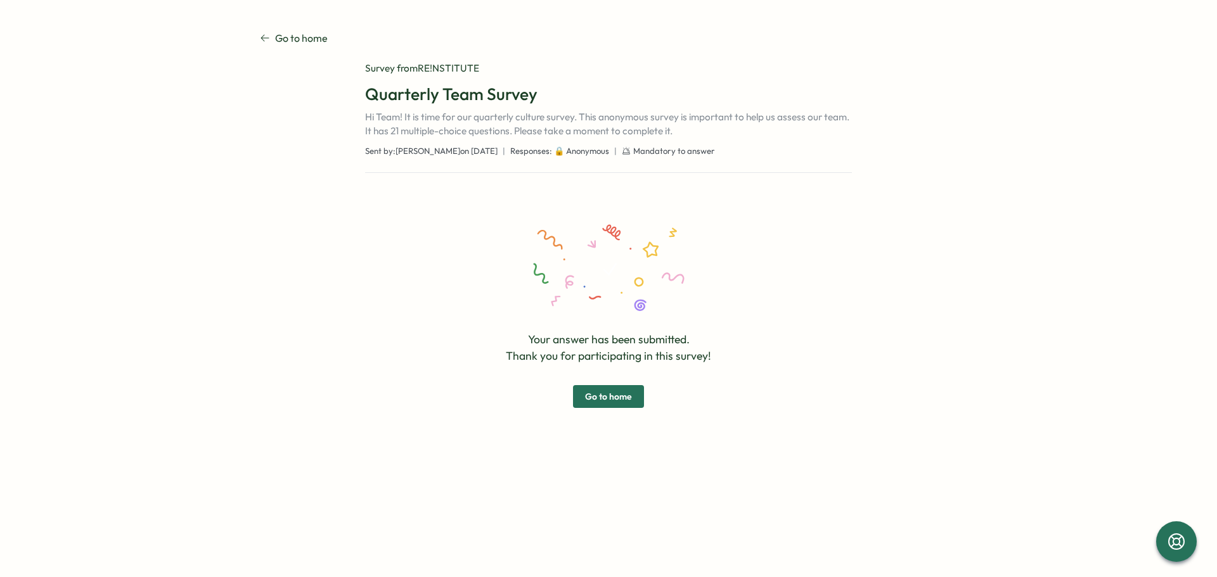
scroll to position [0, 0]
